Goal: Check status: Check status

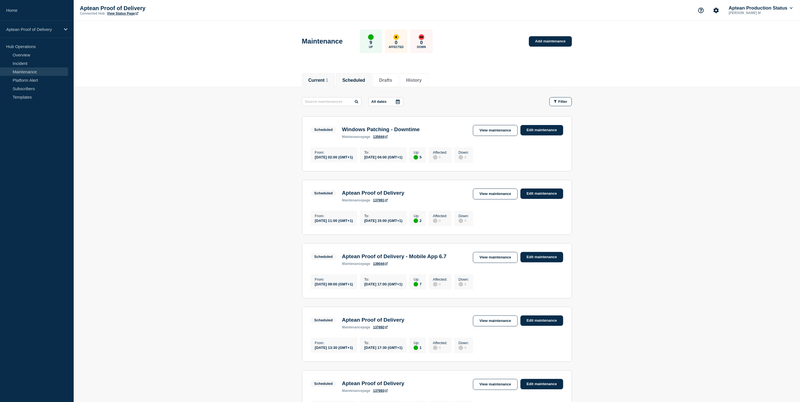
click at [317, 81] on button "Current 1" at bounding box center [318, 80] width 20 height 5
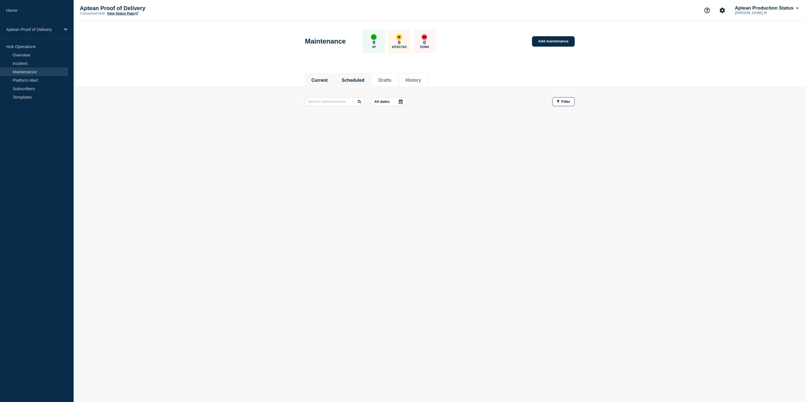
click at [354, 82] on button "Scheduled" at bounding box center [353, 80] width 23 height 5
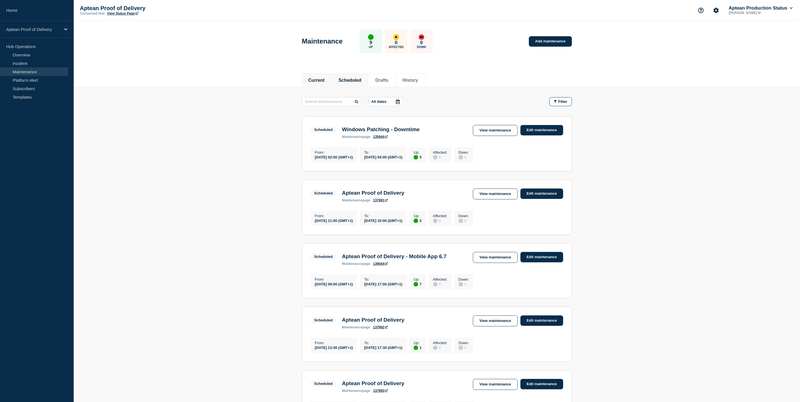
click at [323, 74] on li "Current" at bounding box center [316, 80] width 29 height 14
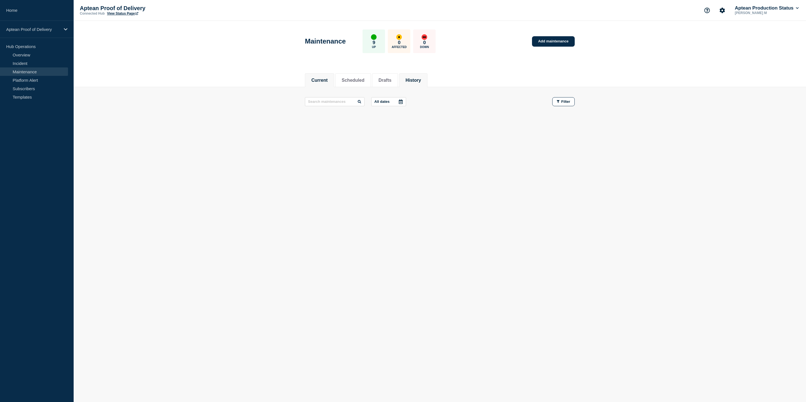
click at [412, 83] on li "History" at bounding box center [413, 80] width 28 height 14
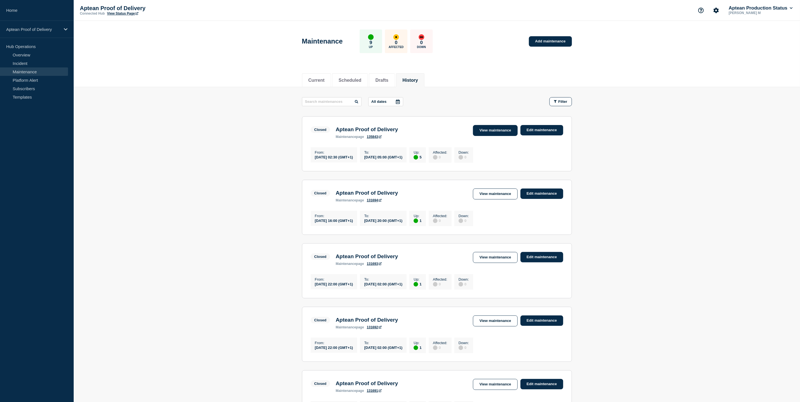
click at [489, 127] on link "View maintenance" at bounding box center [495, 130] width 44 height 11
